Goal: Check status: Check status

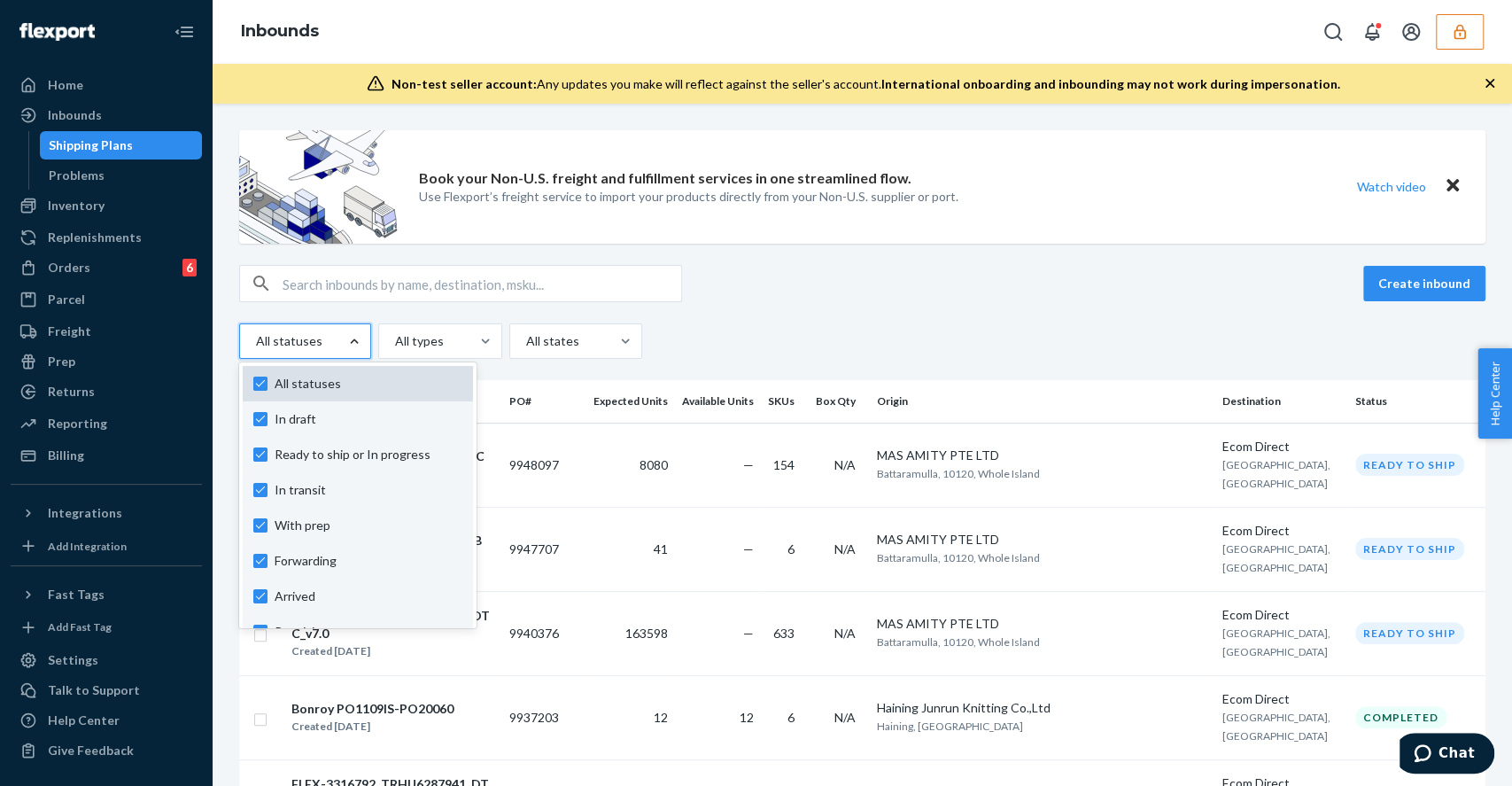
click at [320, 385] on span "All statuses" at bounding box center [369, 383] width 188 height 18
checkbox input "false"
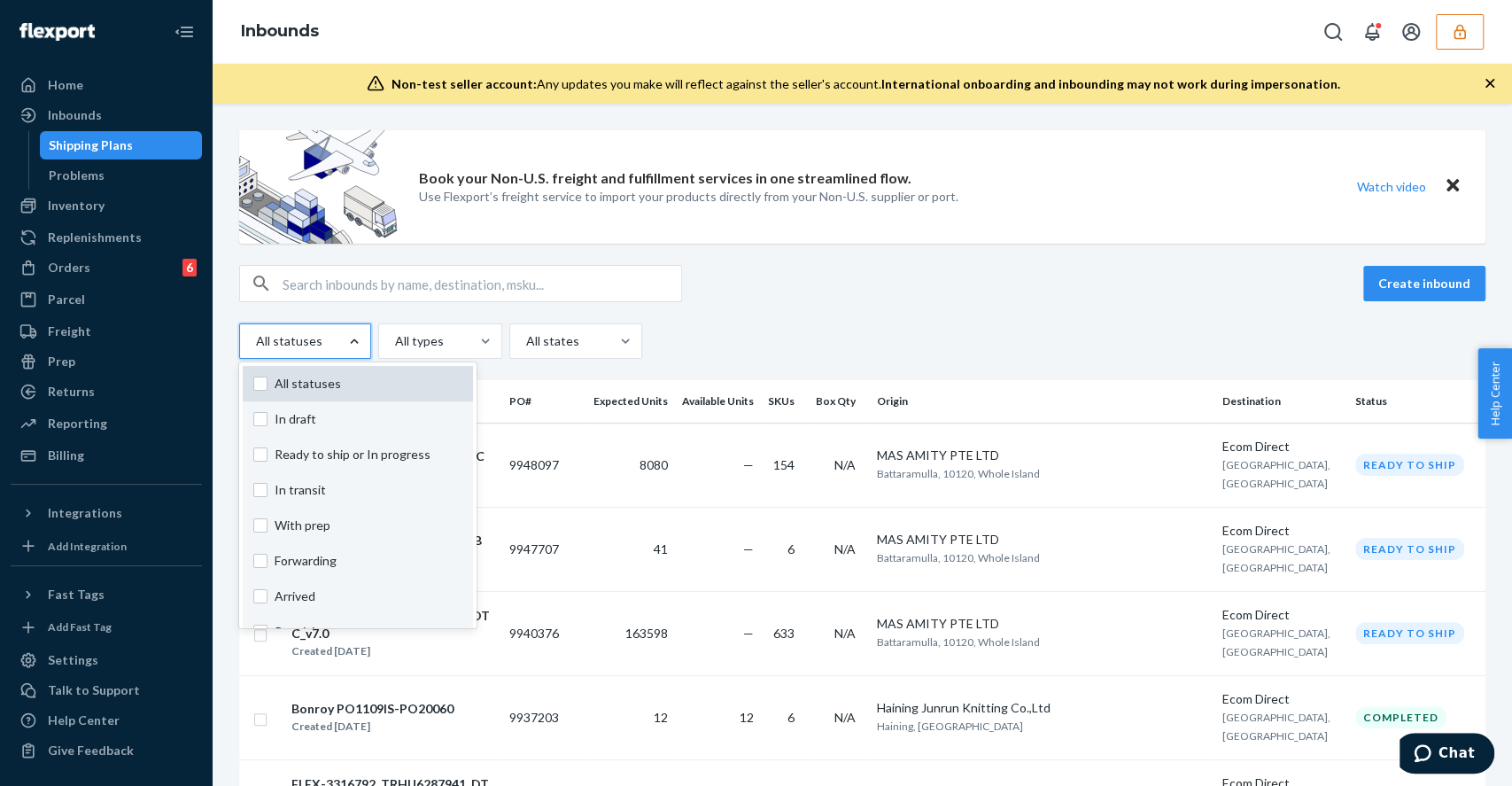
checkbox input "false"
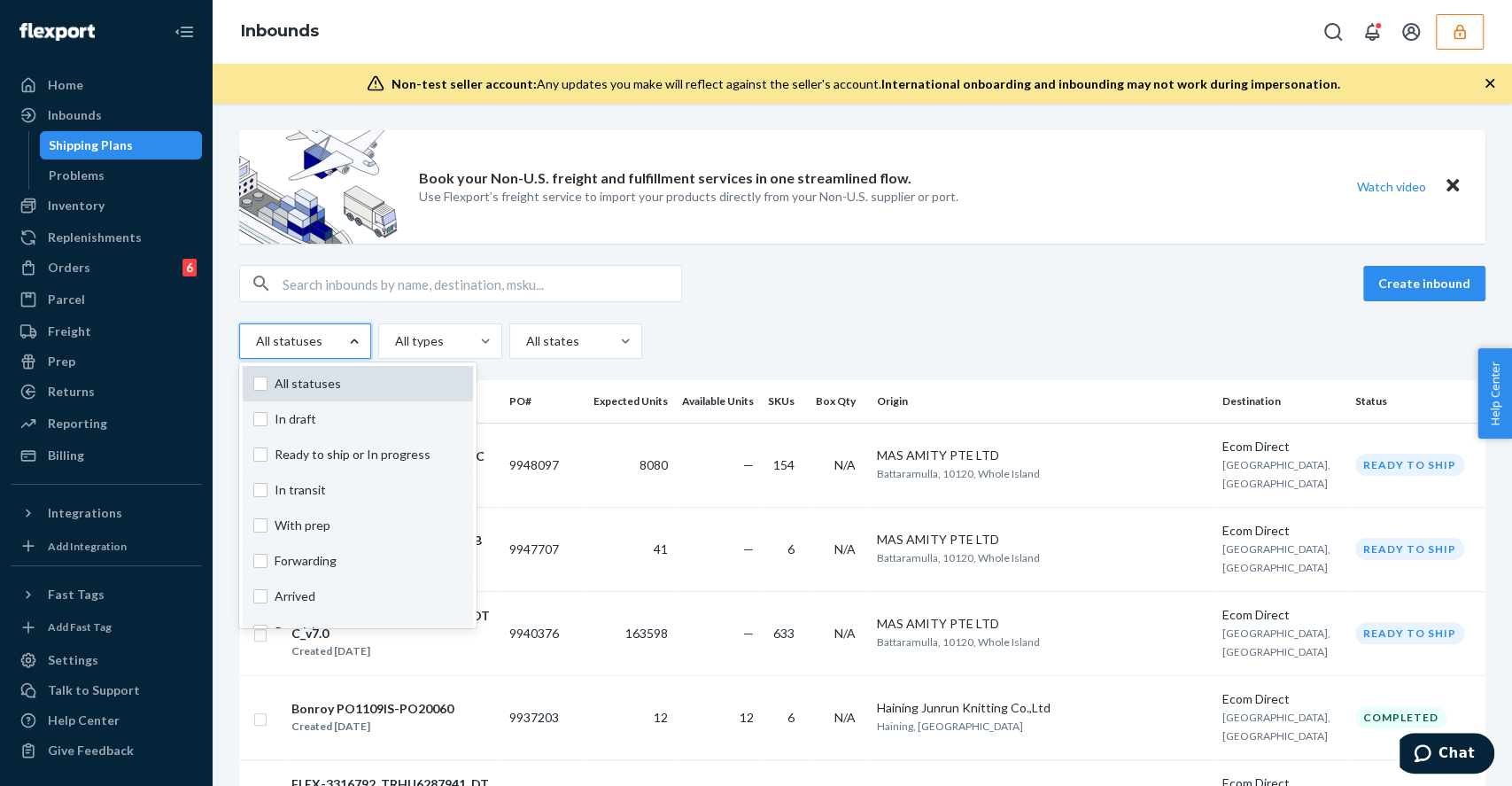
checkbox input "false"
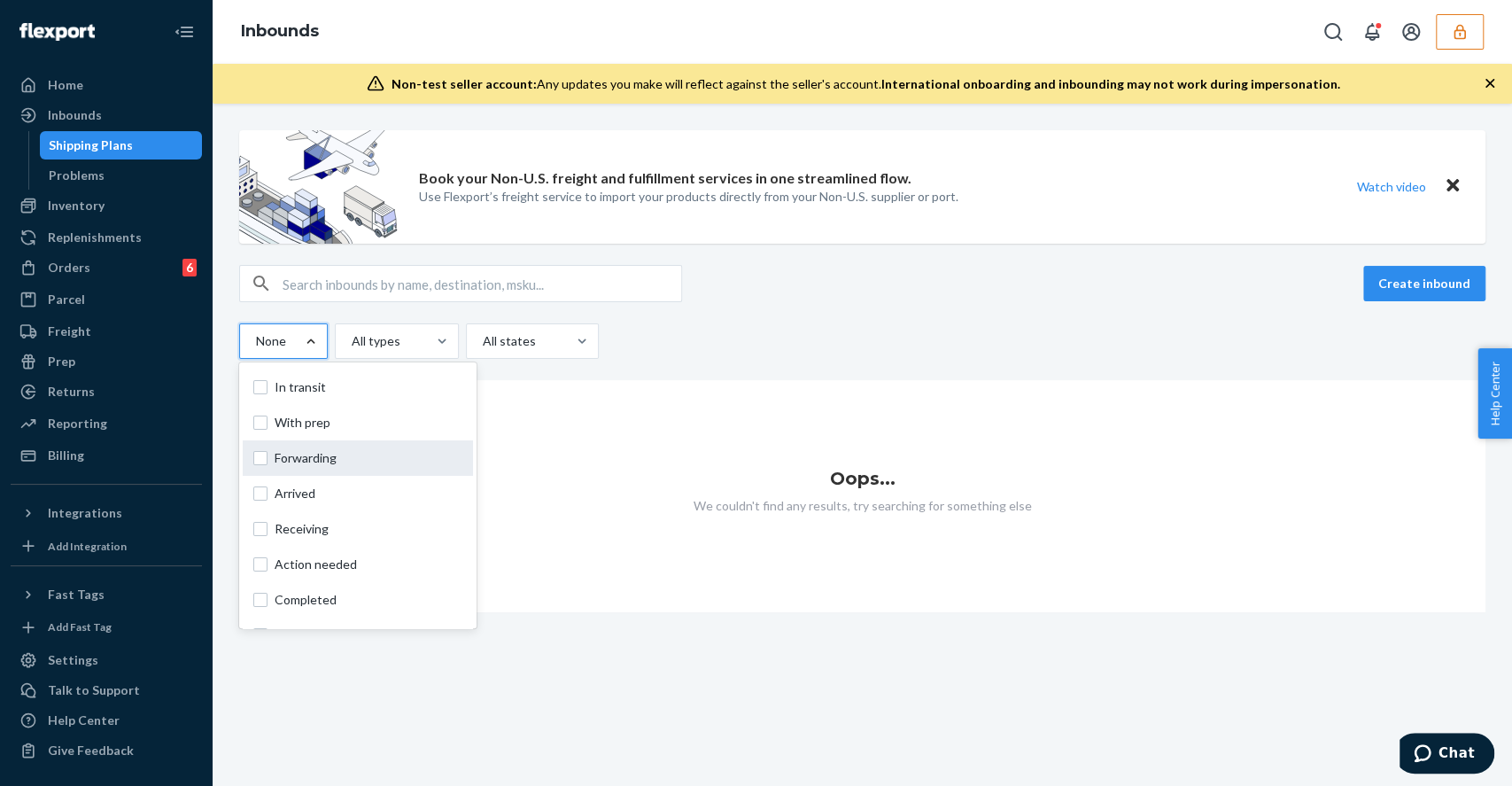
scroll to position [118, 0]
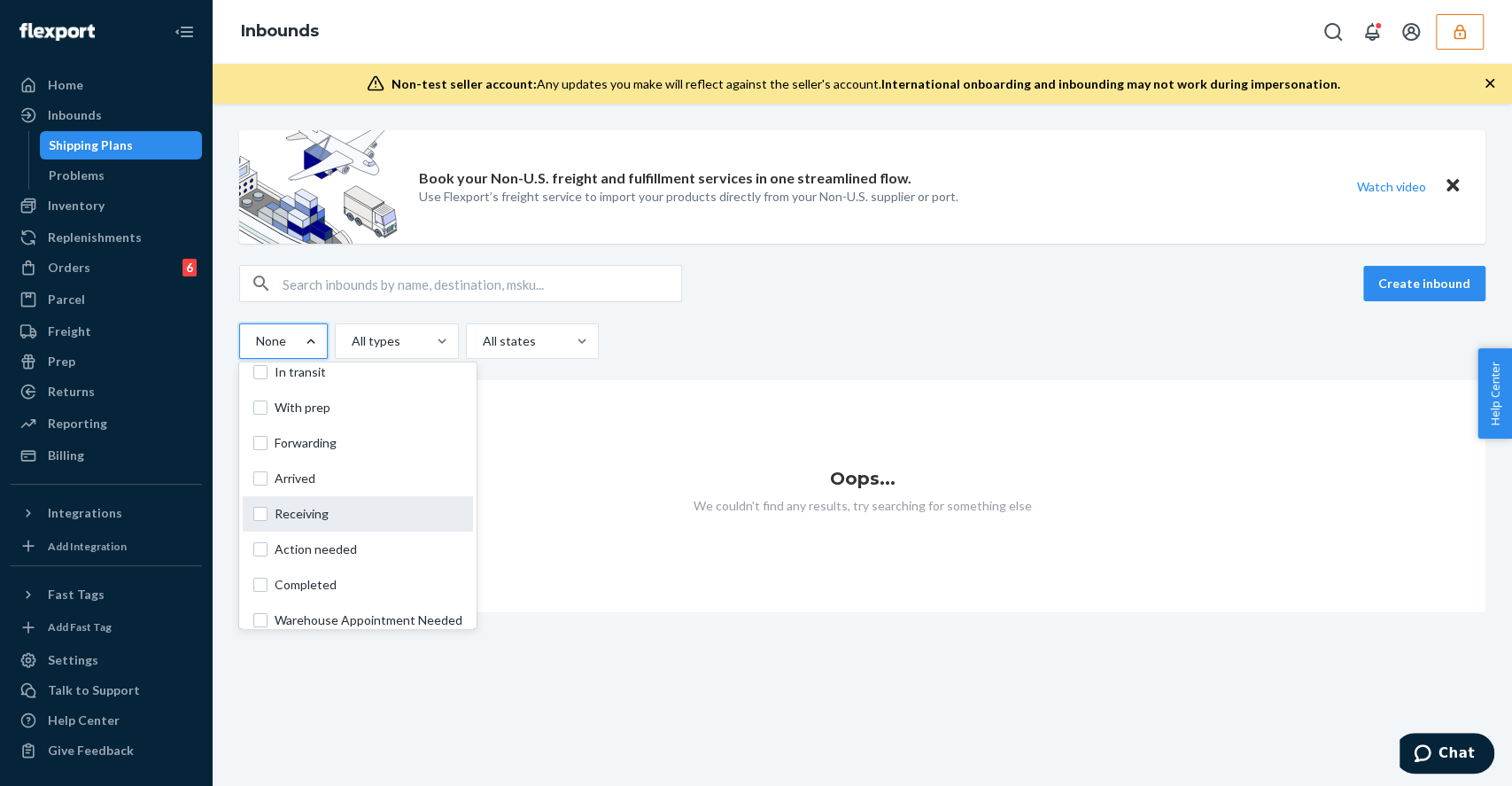
click at [369, 499] on div "Receiving" at bounding box center [358, 514] width 231 height 36
click at [256, 350] on input "option Receiving focused, 0 of 10. 10 results available. Use Up and Down to cho…" at bounding box center [255, 341] width 2 height 18
checkbox input "true"
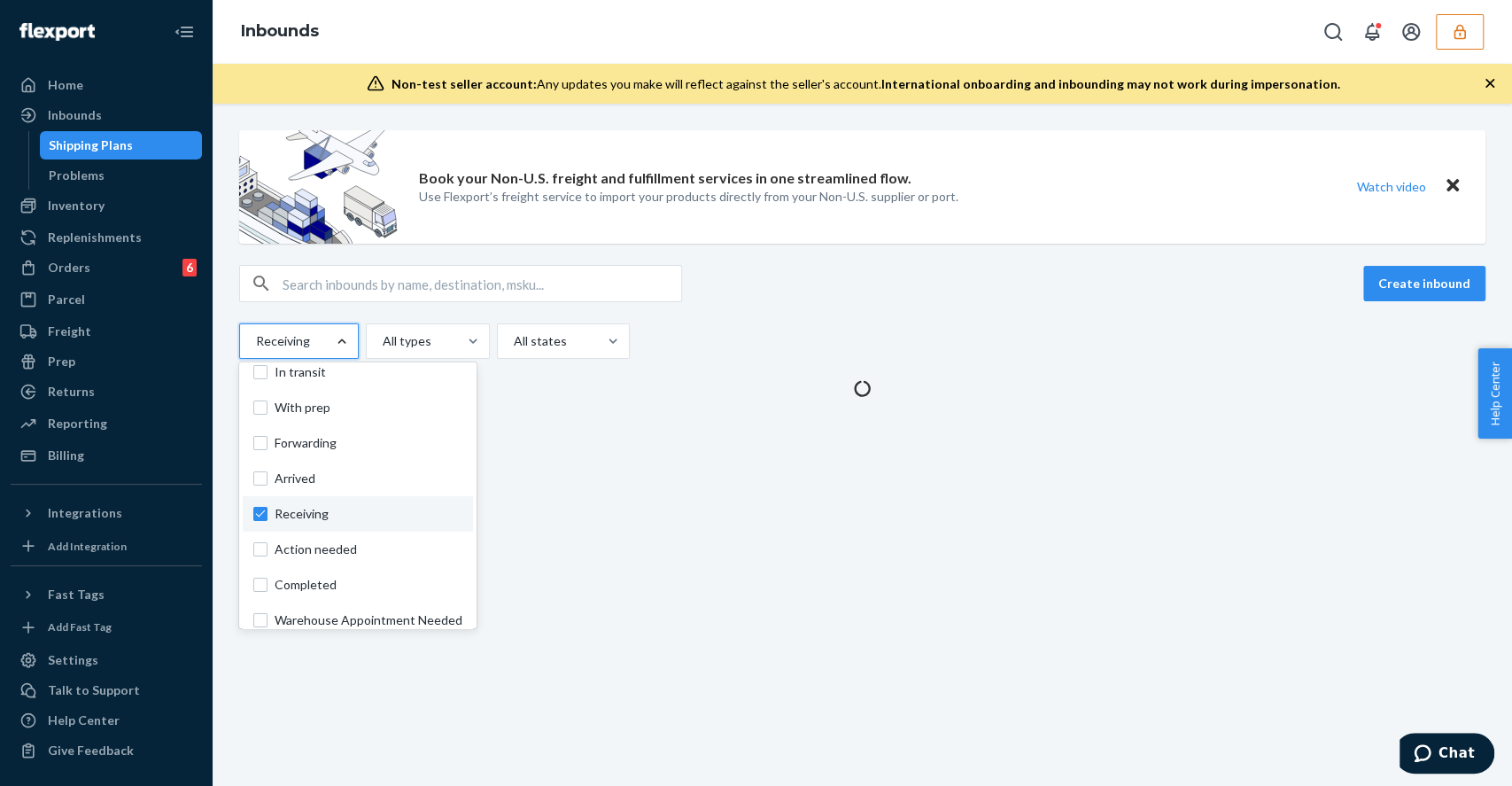
click at [871, 342] on div "option Receiving, selected. option Arrived focused, 6 of 10. 10 results availab…" at bounding box center [862, 342] width 1247 height 36
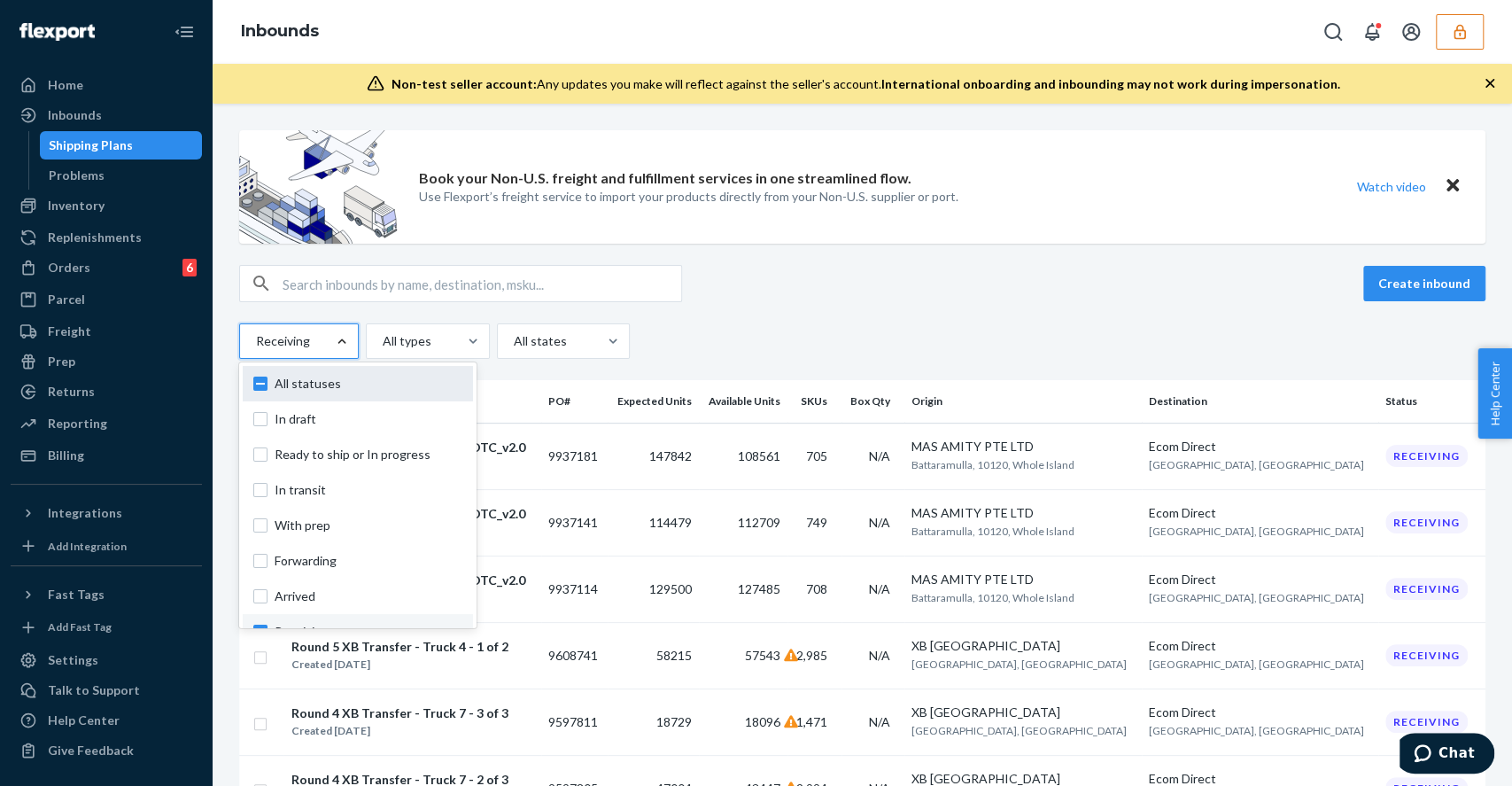
click at [313, 387] on span "All statuses" at bounding box center [369, 383] width 188 height 18
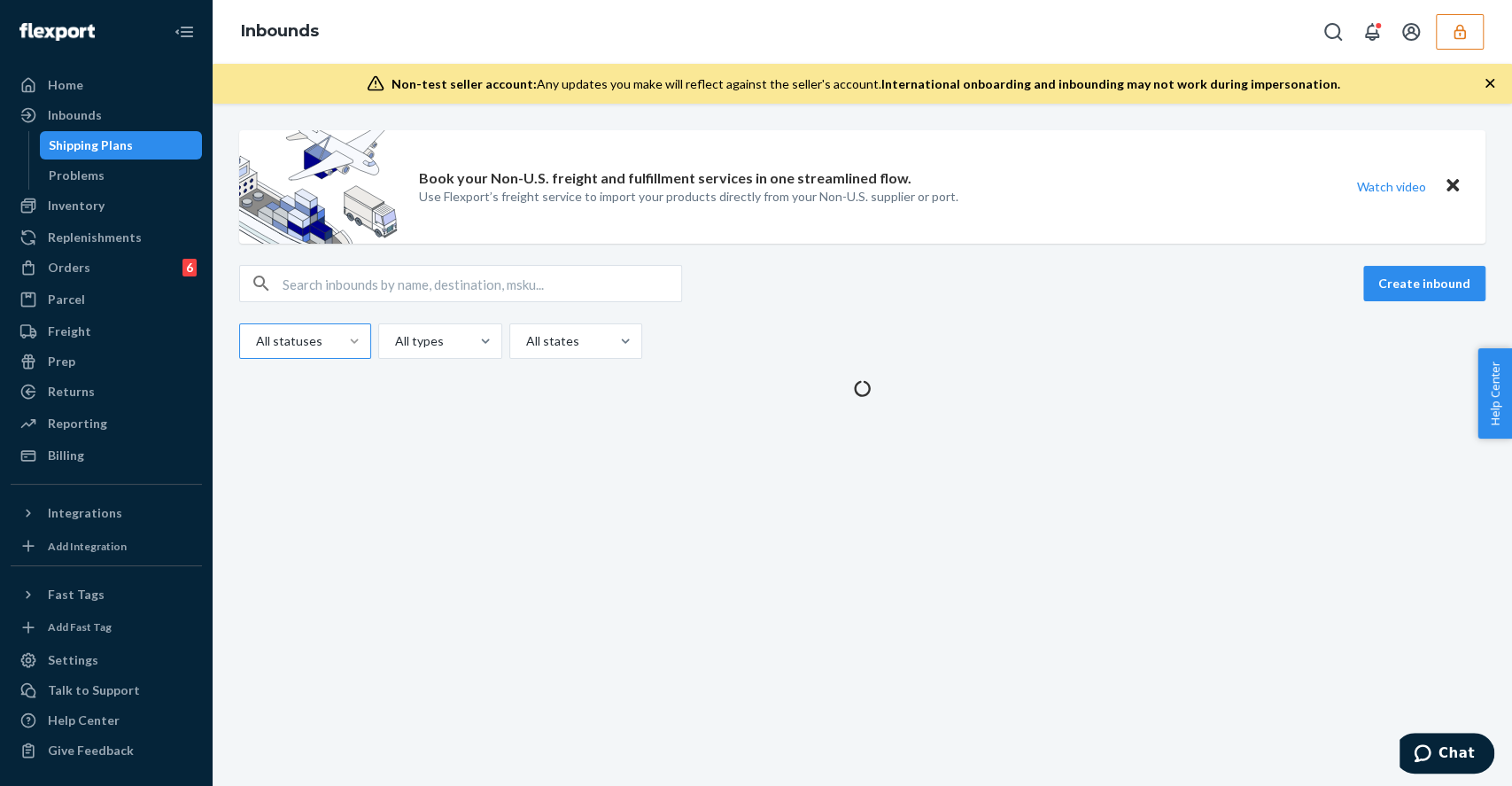
click at [760, 304] on div "Create inbound All statuses All types All states" at bounding box center [862, 313] width 1247 height 94
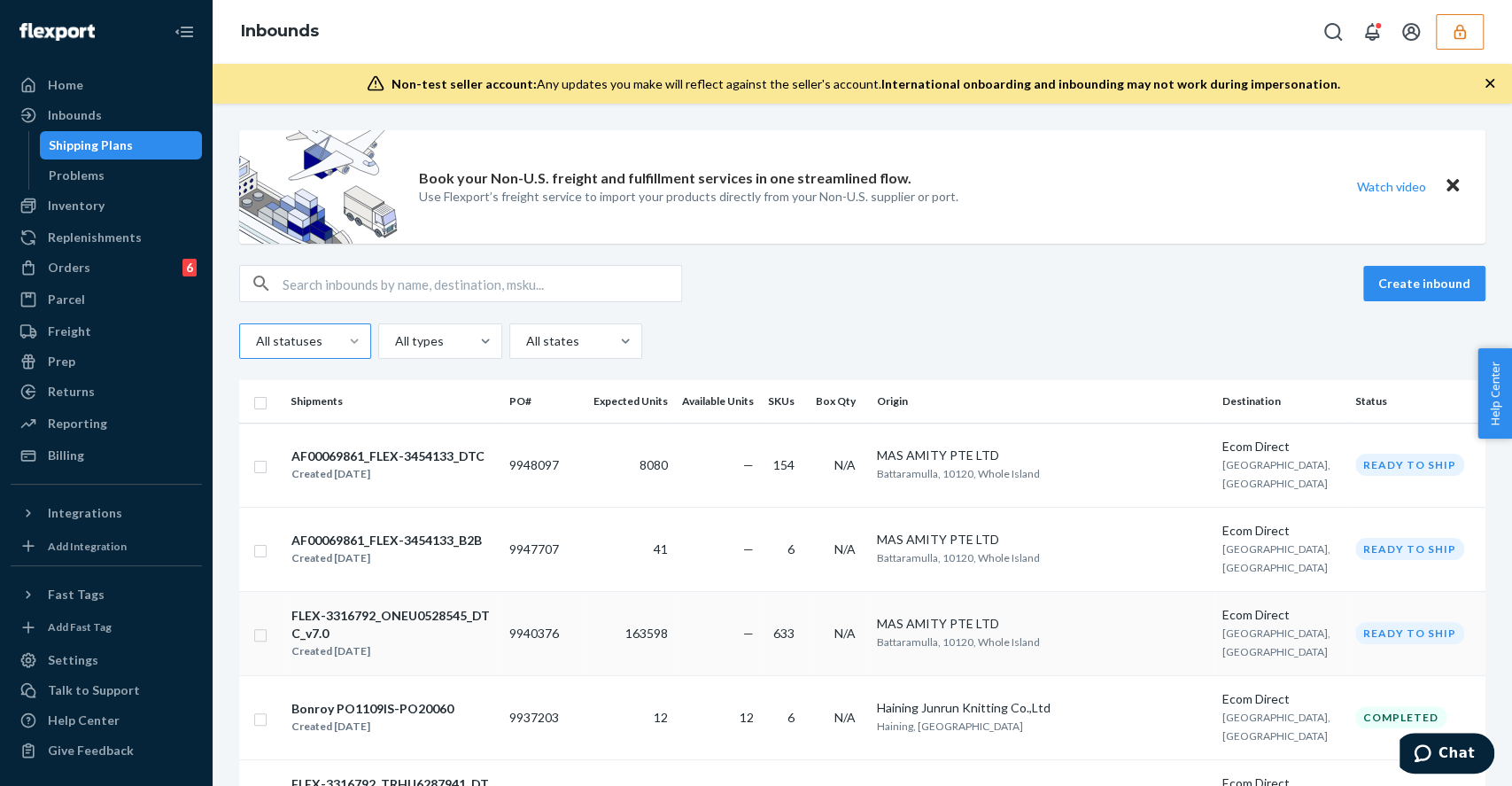
click at [757, 649] on td "—" at bounding box center [717, 633] width 86 height 84
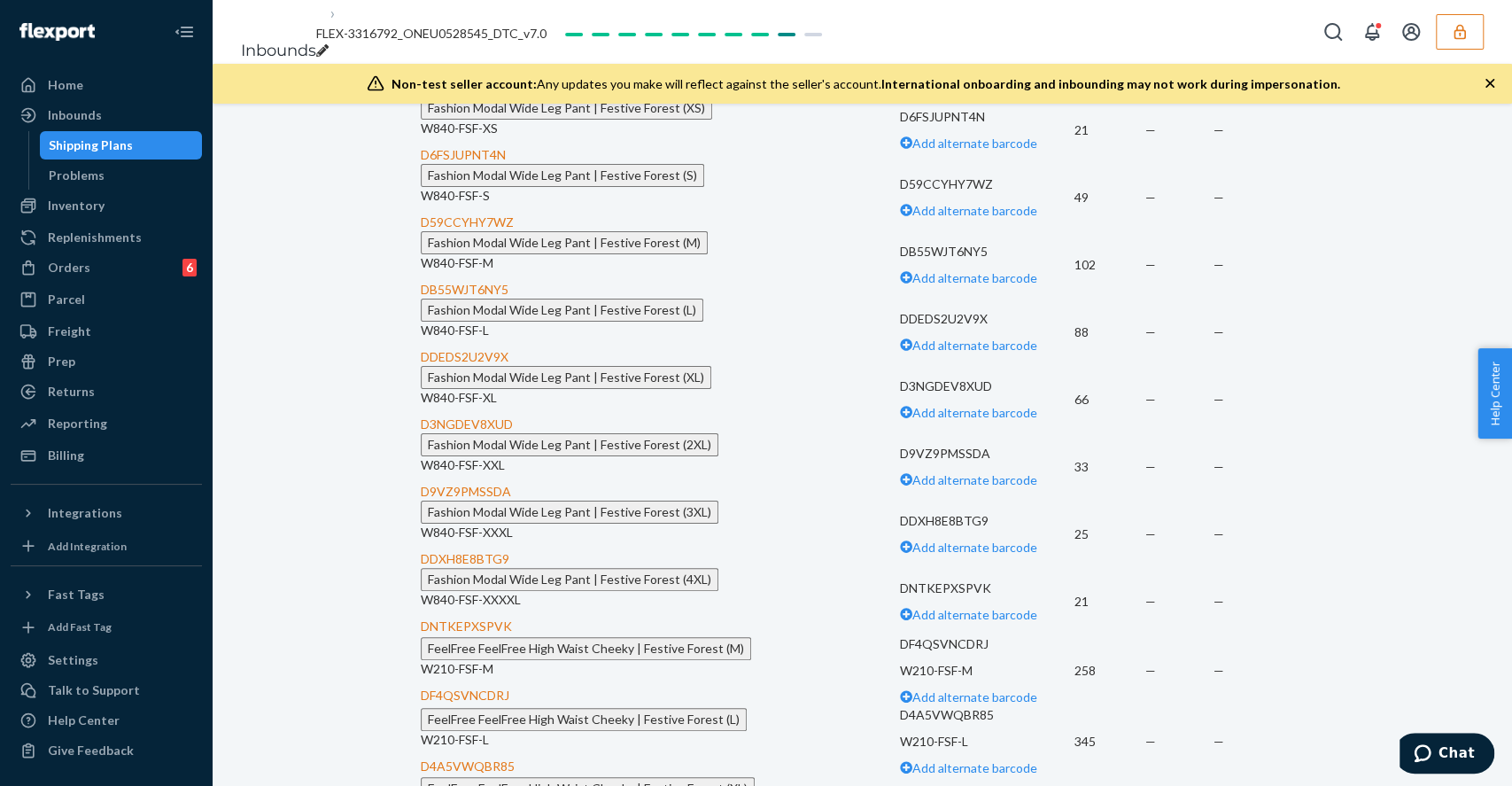
scroll to position [43181, 0]
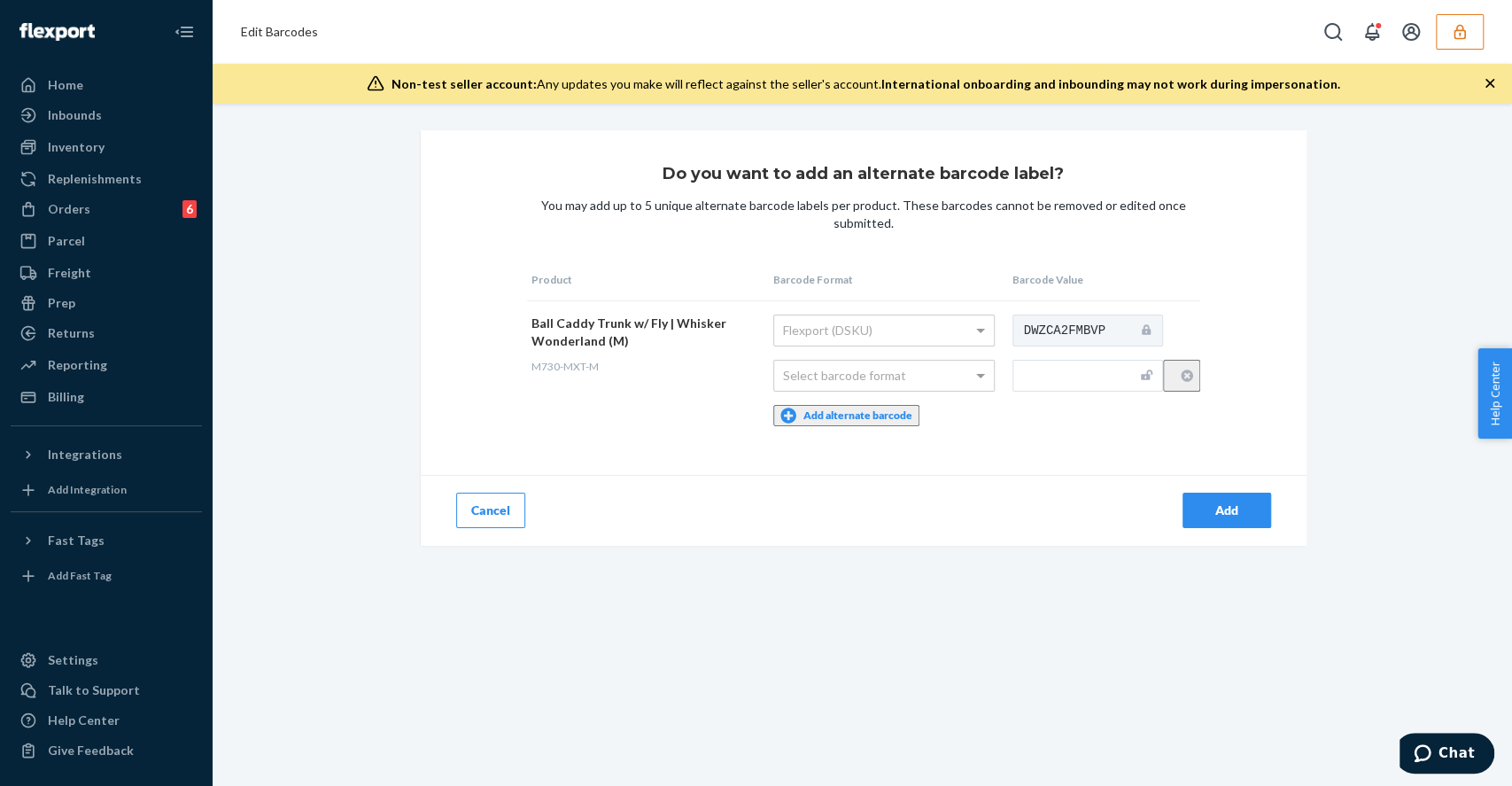
click at [494, 519] on button "Cancel" at bounding box center [490, 511] width 69 height 36
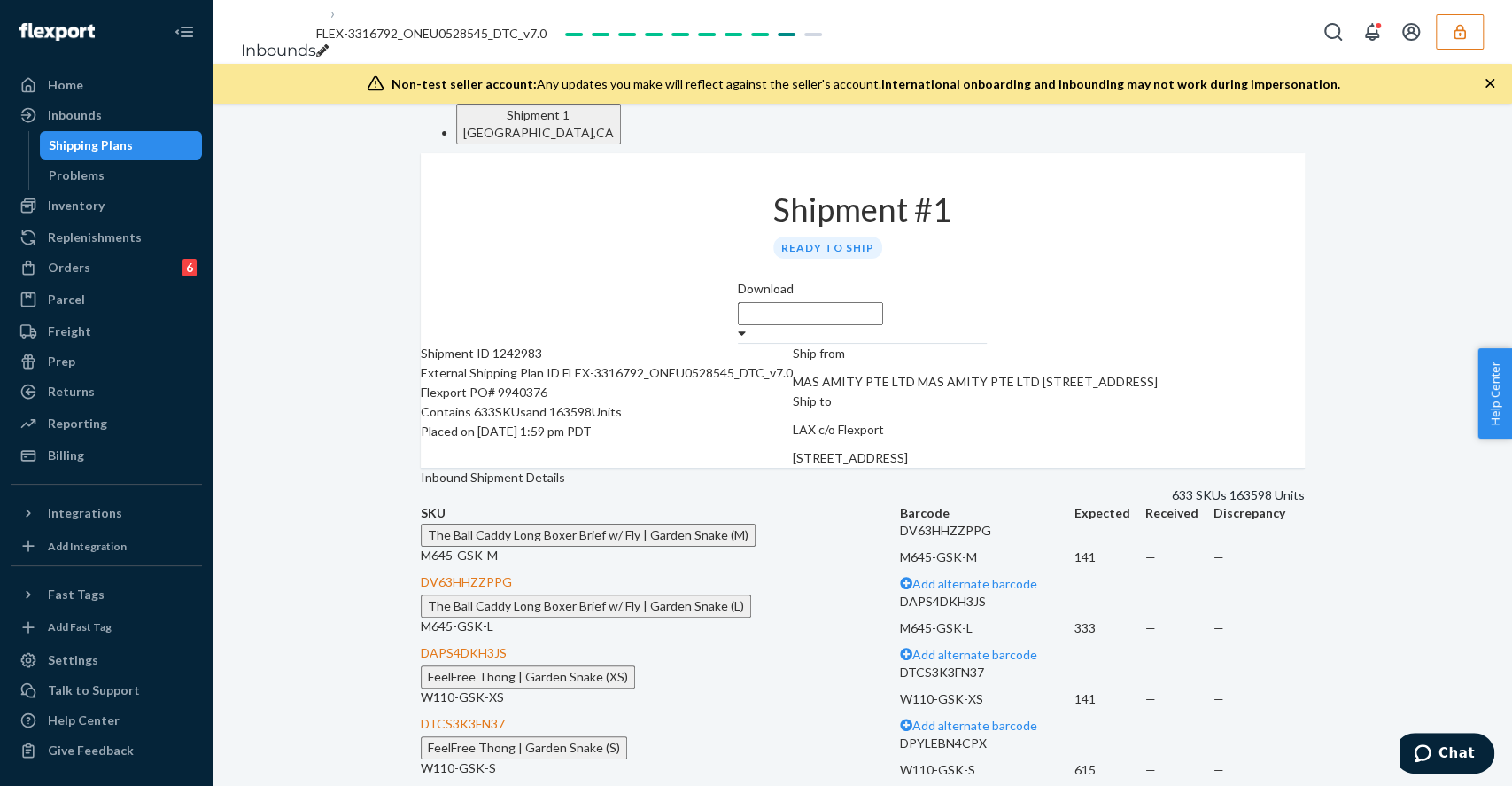
click at [120, 144] on div "Shipping Plans" at bounding box center [90, 145] width 84 height 18
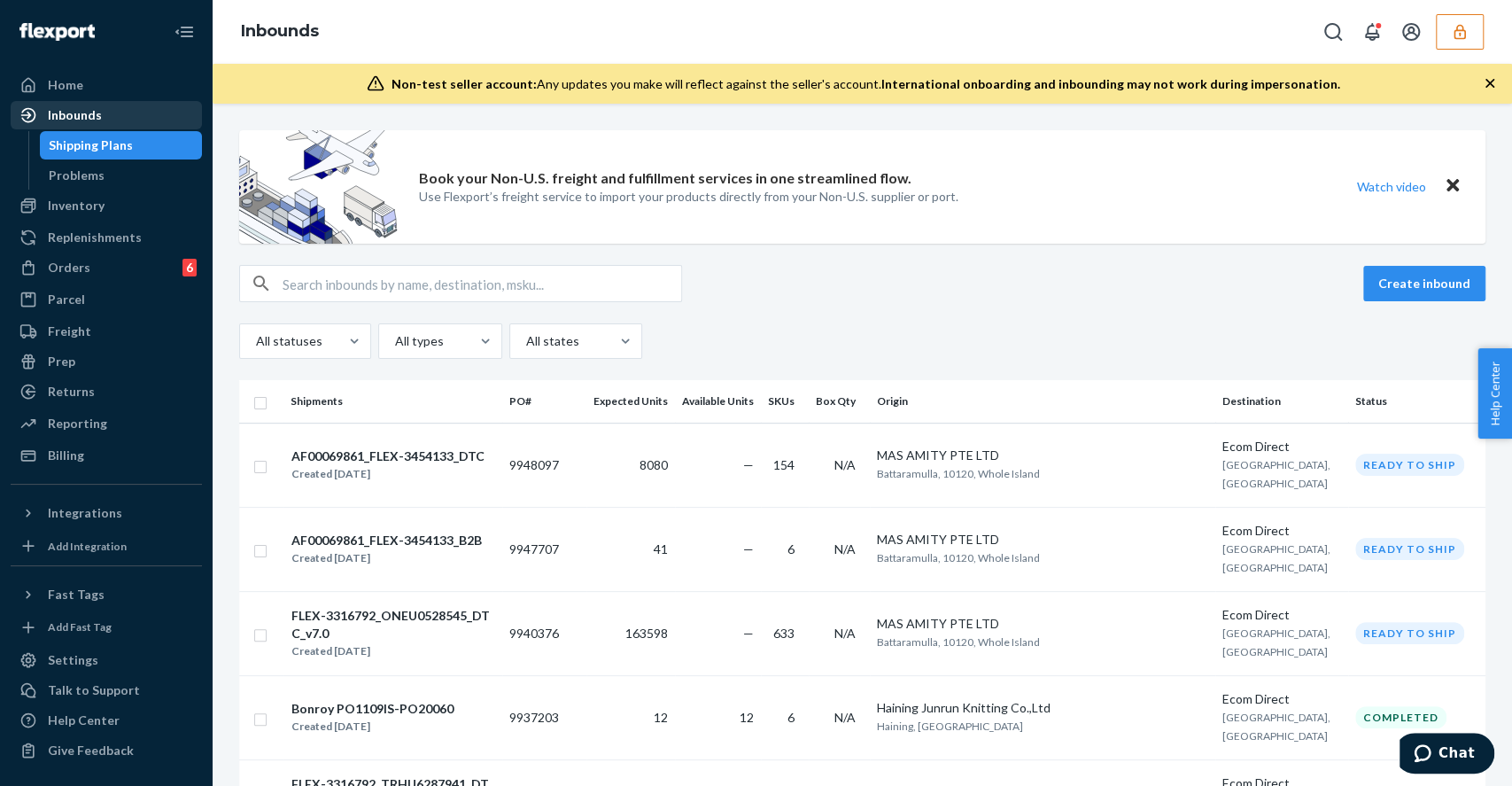
click at [119, 117] on div "Inbounds" at bounding box center [106, 115] width 188 height 24
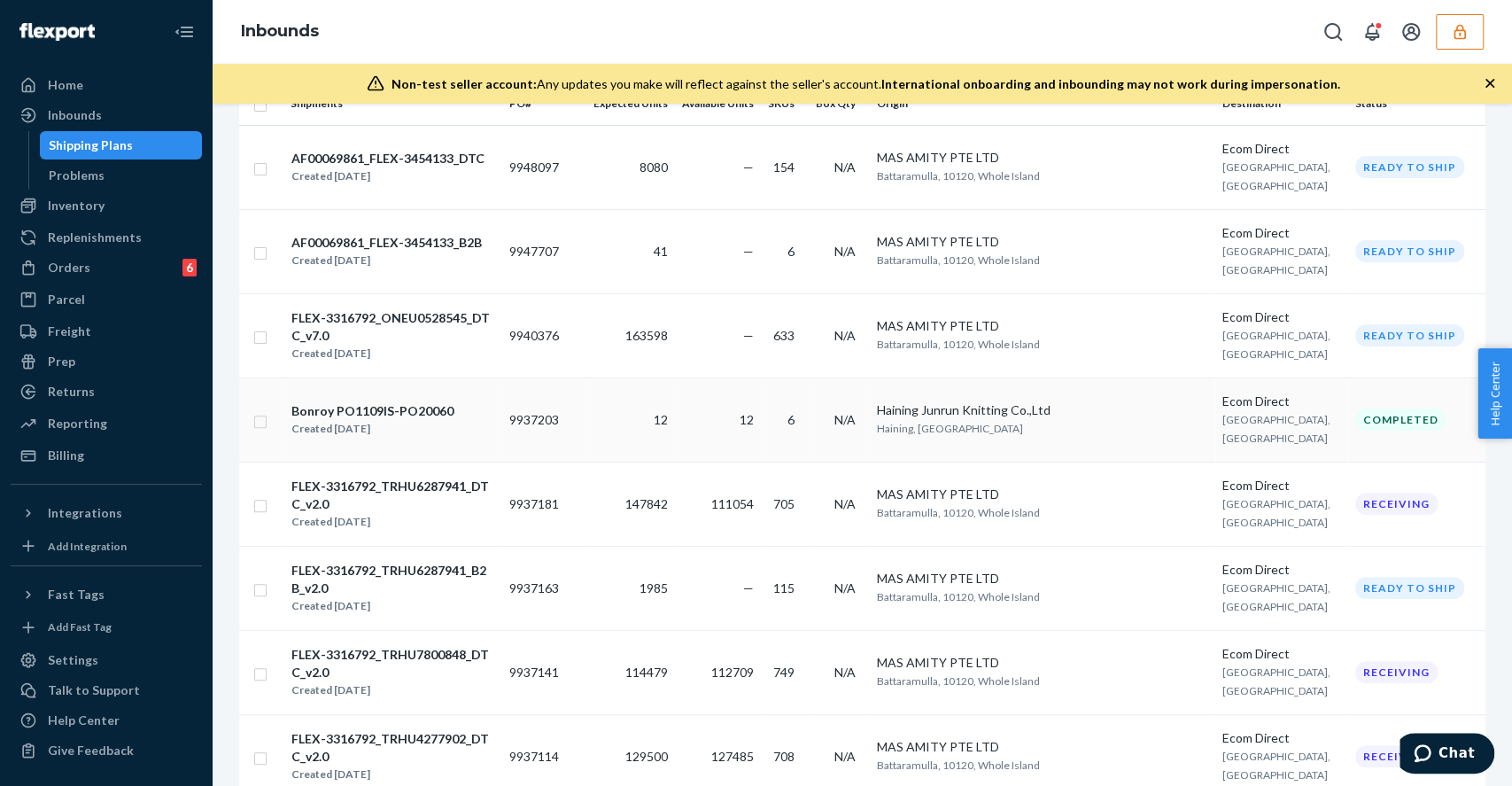
scroll to position [473, 0]
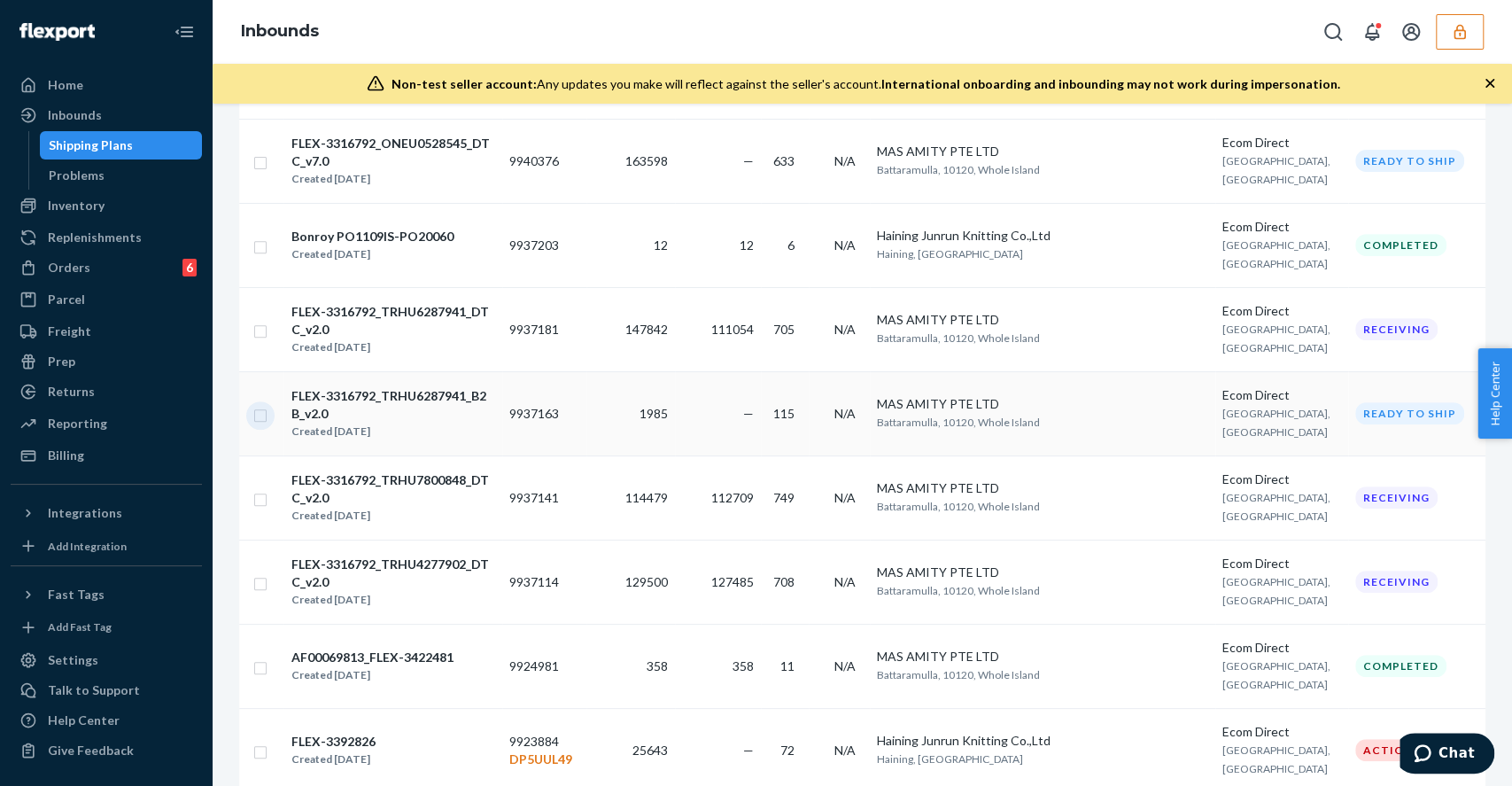
click at [262, 414] on input "checkbox" at bounding box center [260, 413] width 14 height 19
checkbox input "true"
click at [626, 419] on td "1985" at bounding box center [630, 413] width 88 height 84
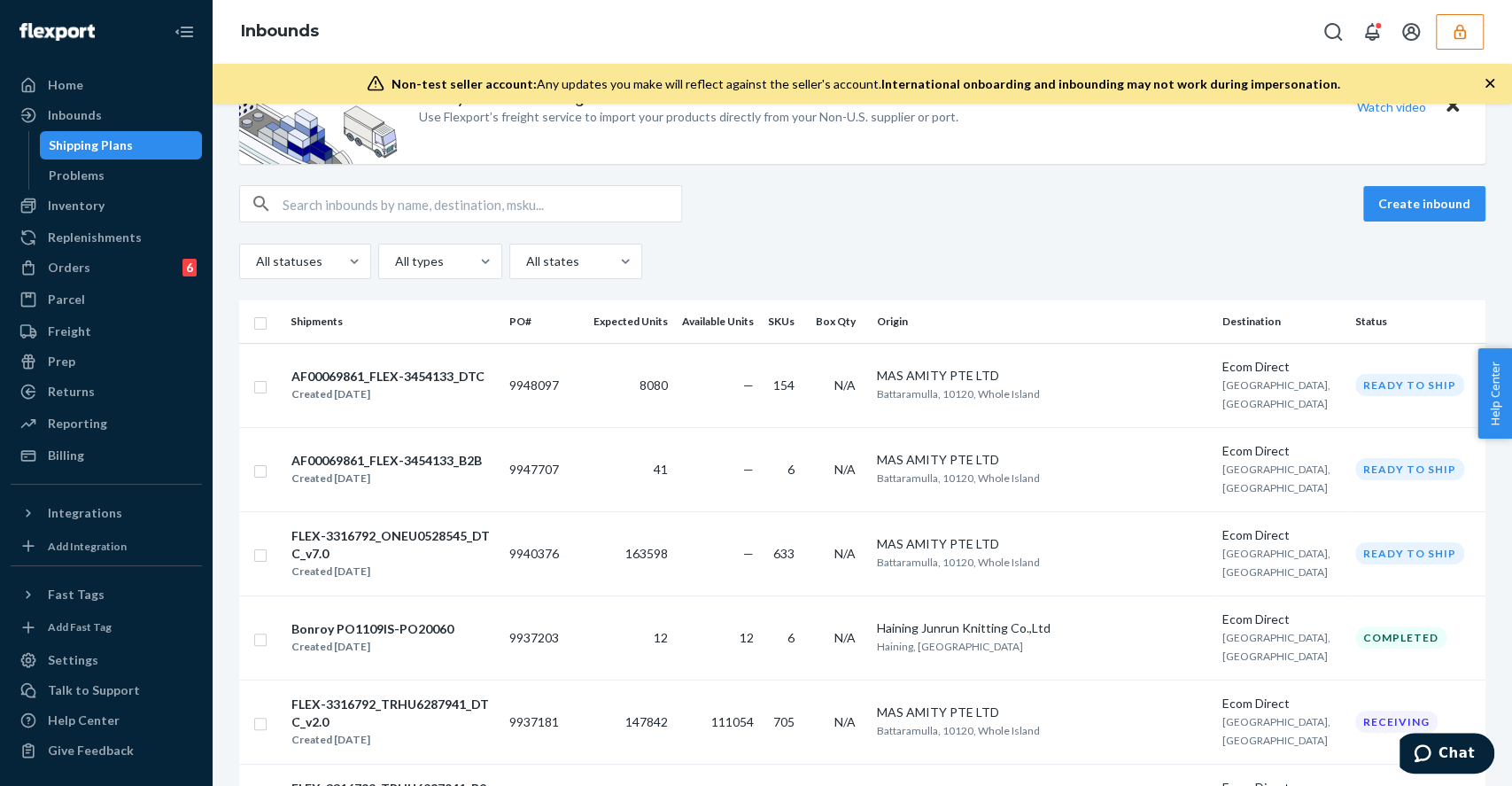
scroll to position [118, 0]
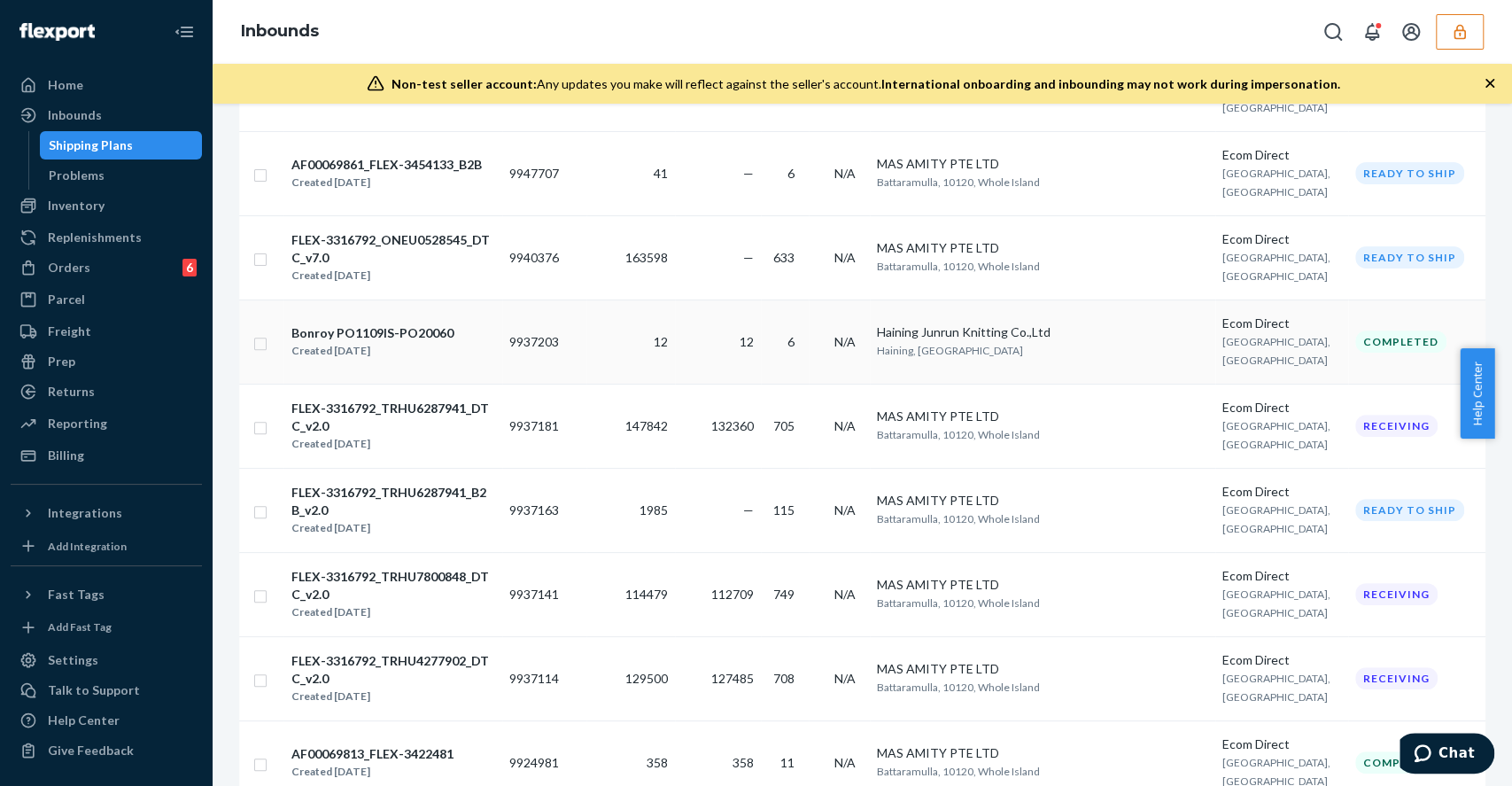
scroll to position [355, 0]
